Goal: Transaction & Acquisition: Purchase product/service

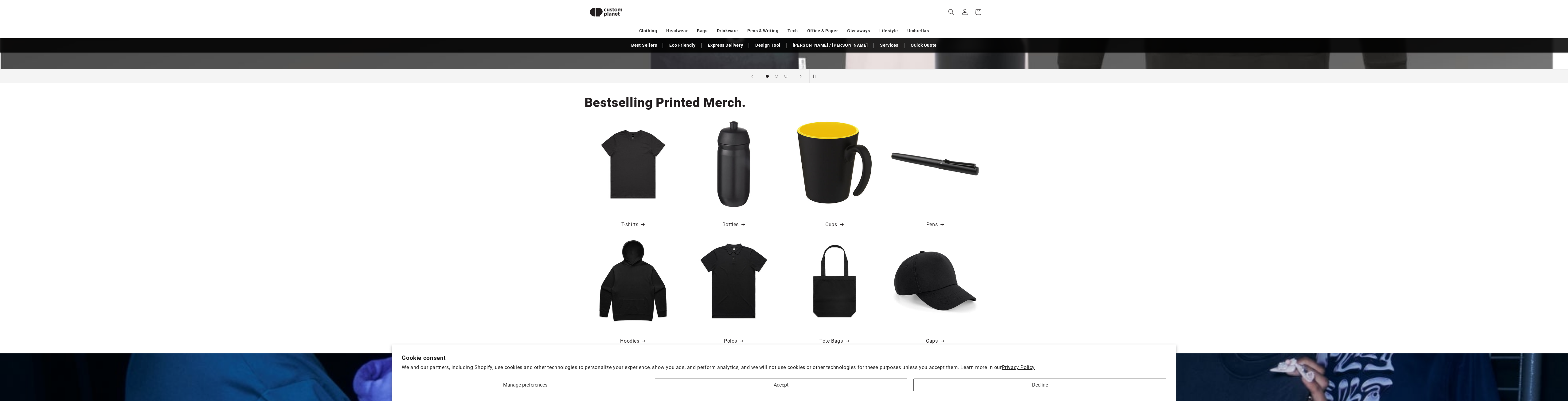
scroll to position [207, 0]
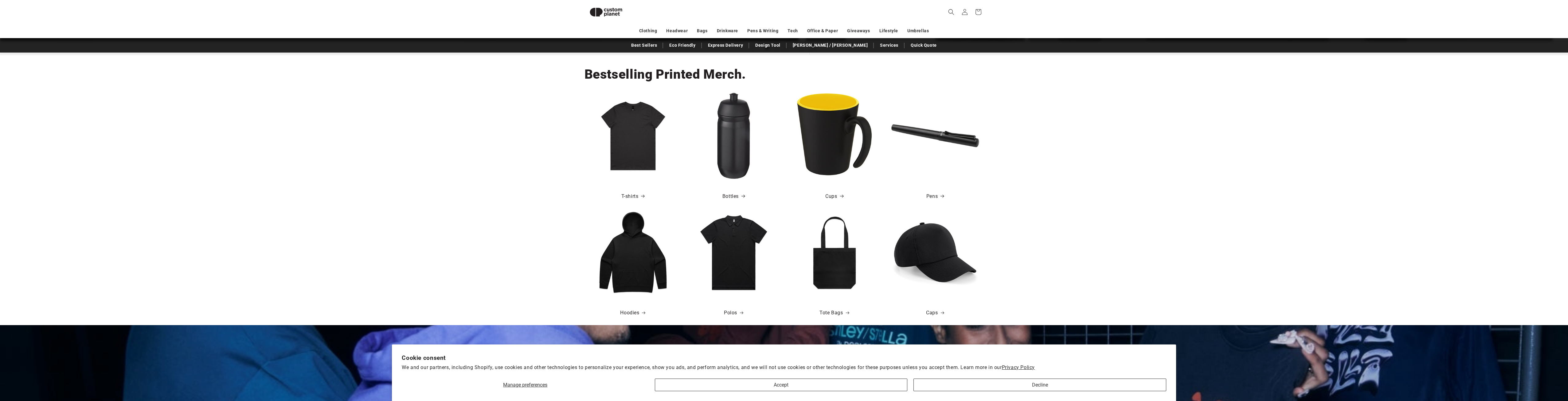
click at [754, 161] on img at bounding box center [733, 136] width 88 height 88
click at [721, 154] on img at bounding box center [733, 136] width 88 height 88
click at [737, 105] on img at bounding box center [733, 136] width 88 height 88
click at [729, 193] on link "Bottles" at bounding box center [733, 196] width 23 height 9
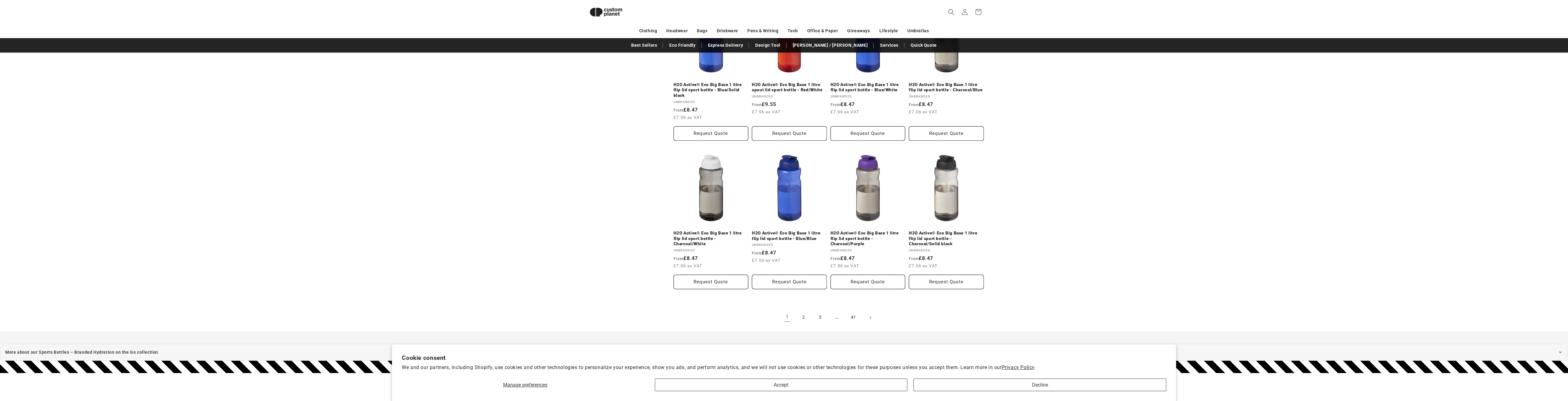
scroll to position [575, 0]
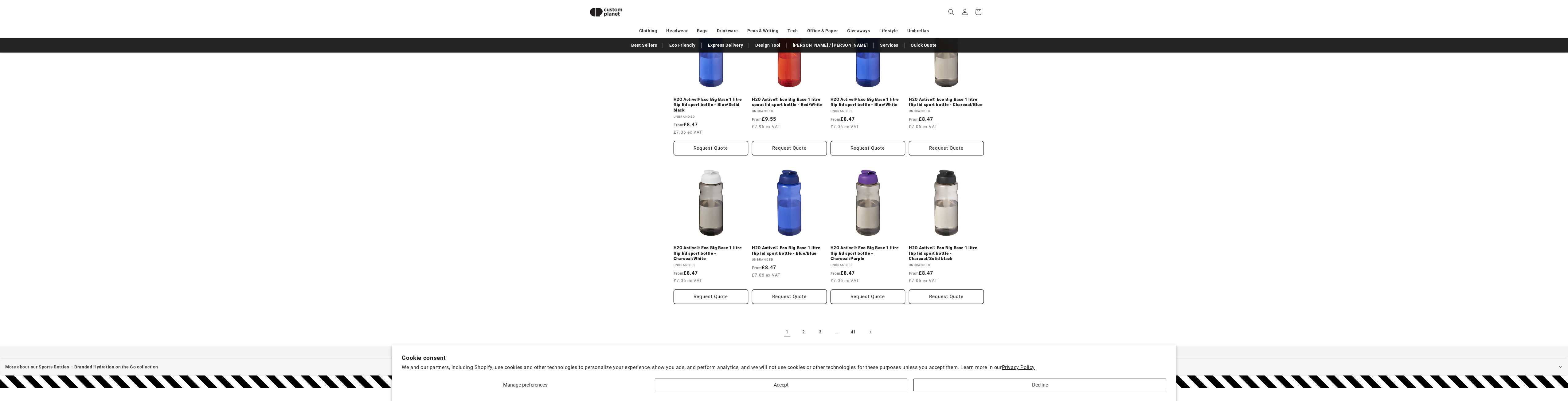
drag, startPoint x: 640, startPoint y: 281, endPoint x: 632, endPoint y: 260, distance: 22.5
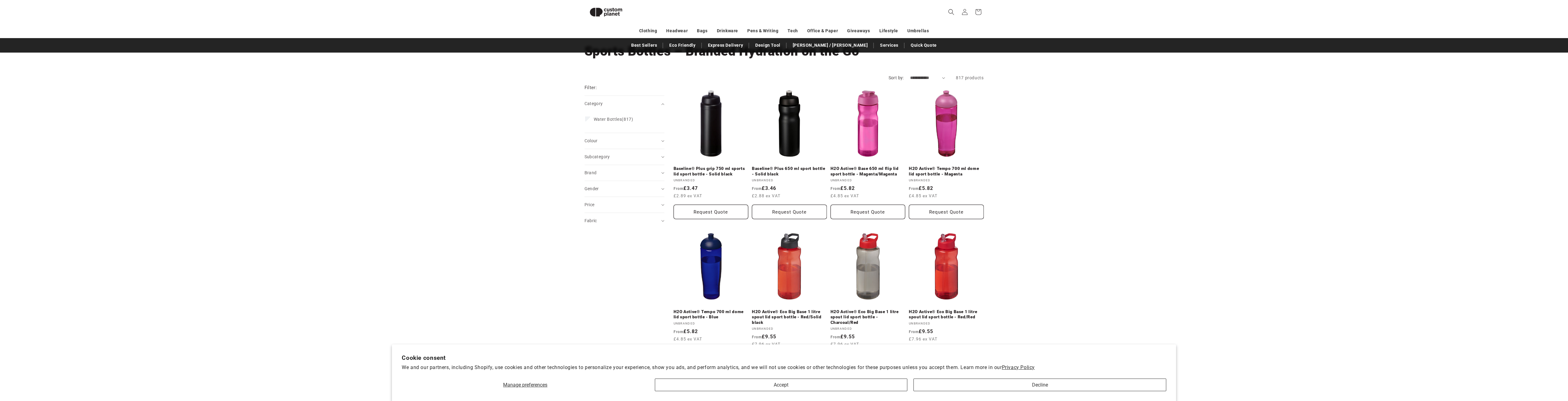
scroll to position [0, 0]
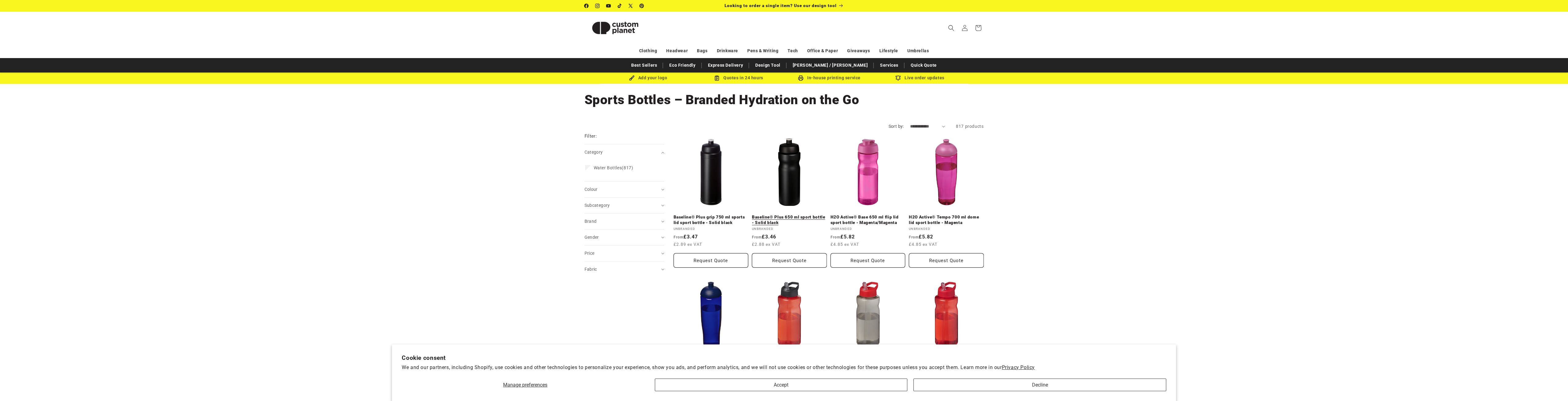
click at [805, 219] on link "Baseline® Plus 650 ml sport bottle - Solid black" at bounding box center [789, 220] width 75 height 11
